Goal: Navigation & Orientation: Find specific page/section

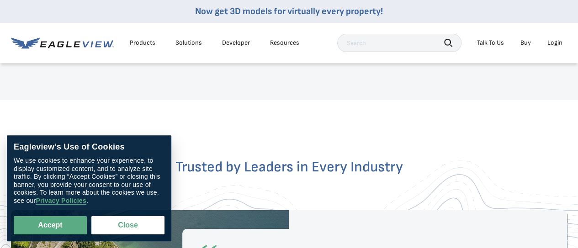
scroll to position [1462, 0]
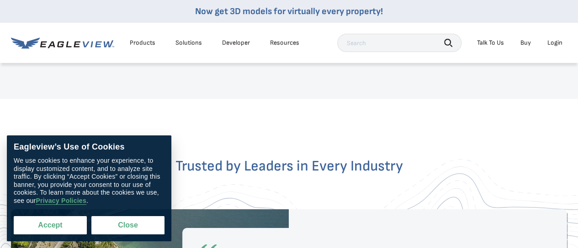
click at [57, 222] on button "Accept" at bounding box center [50, 225] width 73 height 18
checkbox input "true"
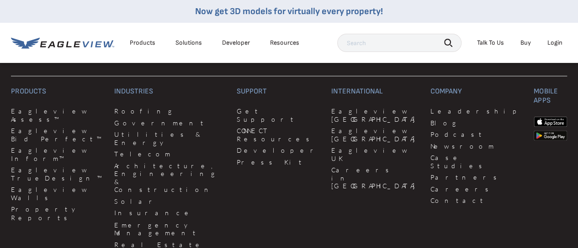
scroll to position [2381, 0]
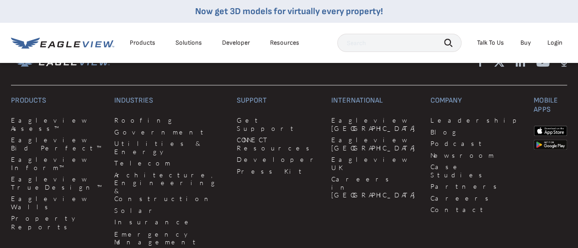
drag, startPoint x: 581, startPoint y: 19, endPoint x: 580, endPoint y: 244, distance: 225.6
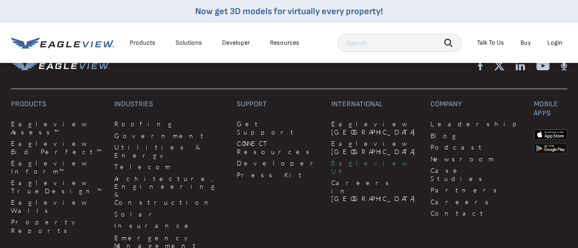
click at [331, 159] on link "Eagleview UK" at bounding box center [375, 167] width 88 height 16
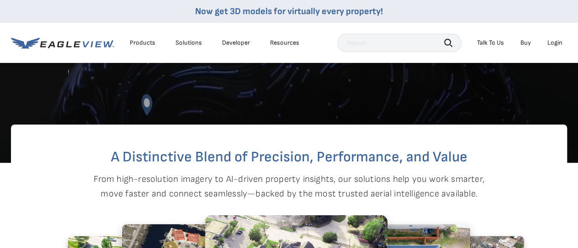
scroll to position [238, 0]
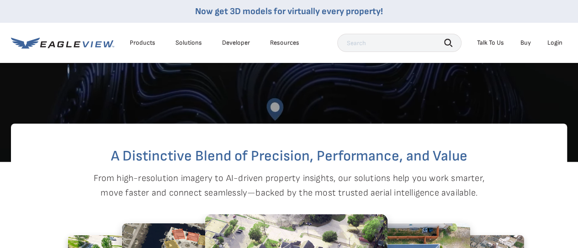
click at [143, 41] on div "Products" at bounding box center [143, 43] width 26 height 8
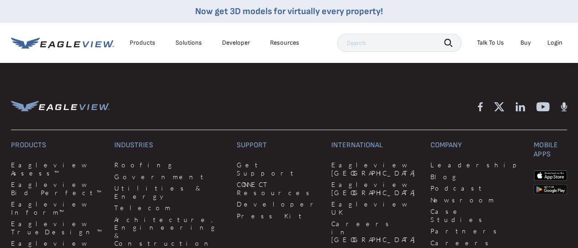
scroll to position [2336, 0]
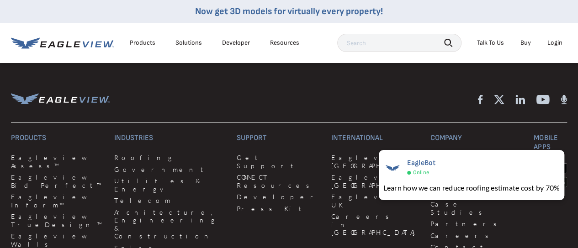
click at [521, 104] on icon at bounding box center [520, 100] width 10 height 10
